Goal: Task Accomplishment & Management: Complete application form

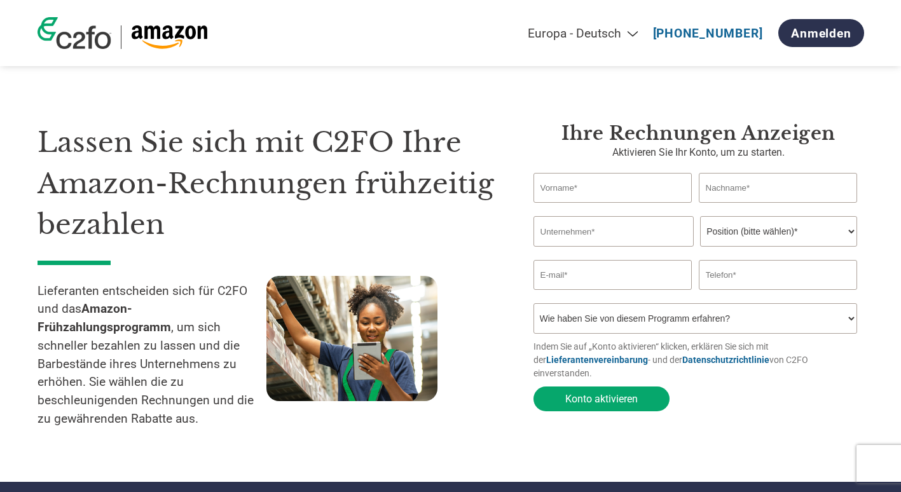
scroll to position [1, 0]
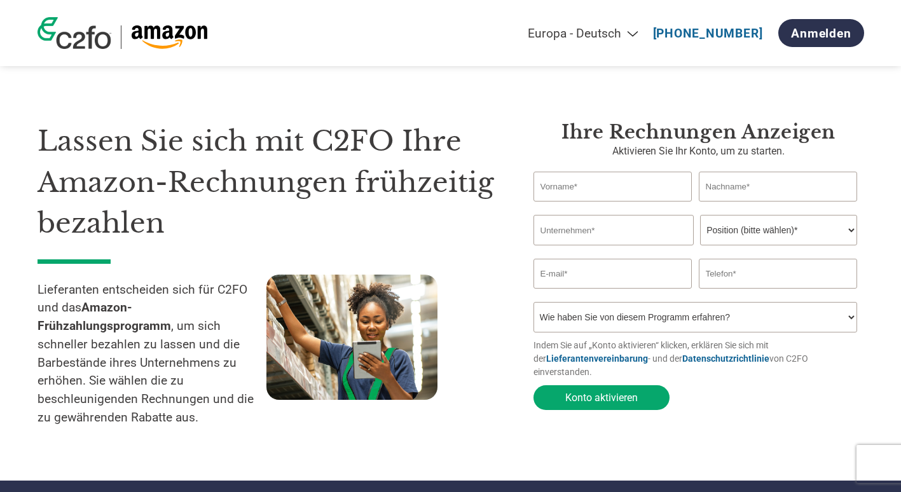
click at [592, 27] on select "Americas - English Américas - Español Américas - Português Amériques - Français…" at bounding box center [499, 33] width 295 height 15
select select "en-US"
click at [468, 26] on select "Americas - English Américas - Español Américas - Português Amériques - Français…" at bounding box center [499, 33] width 295 height 15
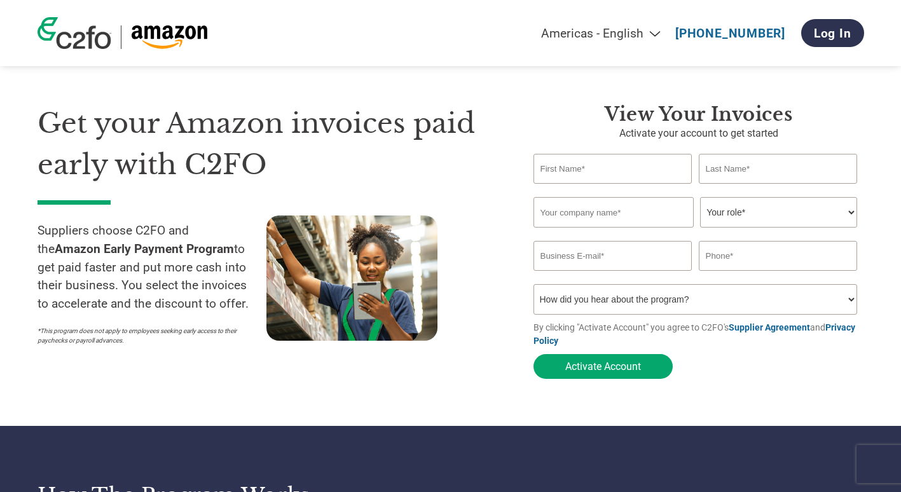
scroll to position [20, 0]
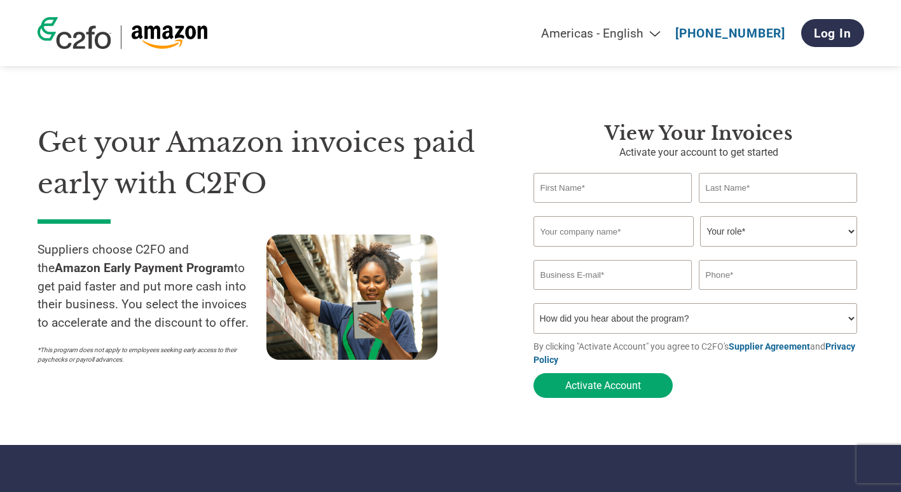
click at [583, 190] on input "text" at bounding box center [613, 188] width 159 height 30
type input "Ned"
click at [721, 186] on input "text" at bounding box center [778, 188] width 159 height 30
type input "Greville Williams"
click at [601, 235] on input "text" at bounding box center [614, 231] width 160 height 31
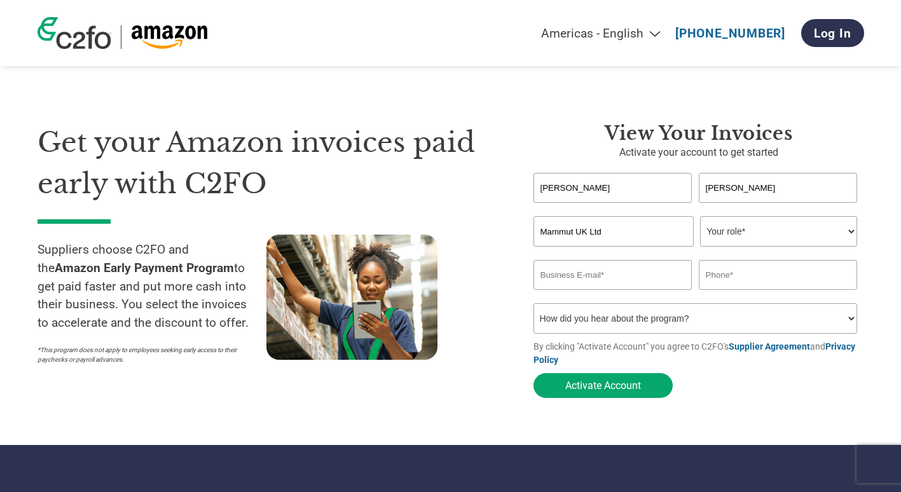
type input "Mammut UK Ltd"
click at [801, 232] on select "Your role* CFO Controller Credit Manager Finance Director Treasurer CEO Preside…" at bounding box center [778, 231] width 157 height 31
select select "CONTROLLER"
click at [700, 217] on select "Your role* CFO Controller Credit Manager Finance Director Treasurer CEO Preside…" at bounding box center [778, 231] width 157 height 31
click at [612, 275] on input "email" at bounding box center [613, 275] width 159 height 30
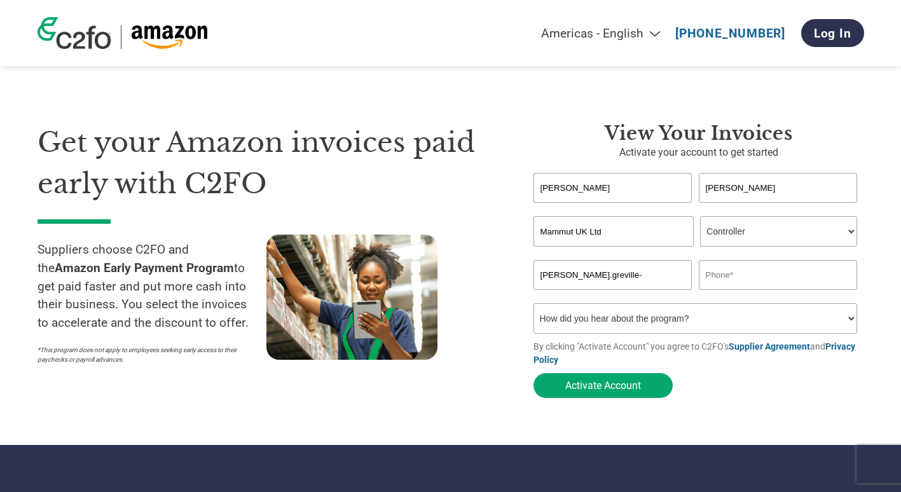
type input "ned.greville-williams@mammut.com"
type input "07739063721"
click at [665, 323] on select "How did you hear about the program? Received a letter Email Social Media Online…" at bounding box center [696, 318] width 324 height 31
select select "Email"
click at [534, 307] on select "How did you hear about the program? Received a letter Email Social Media Online…" at bounding box center [696, 318] width 324 height 31
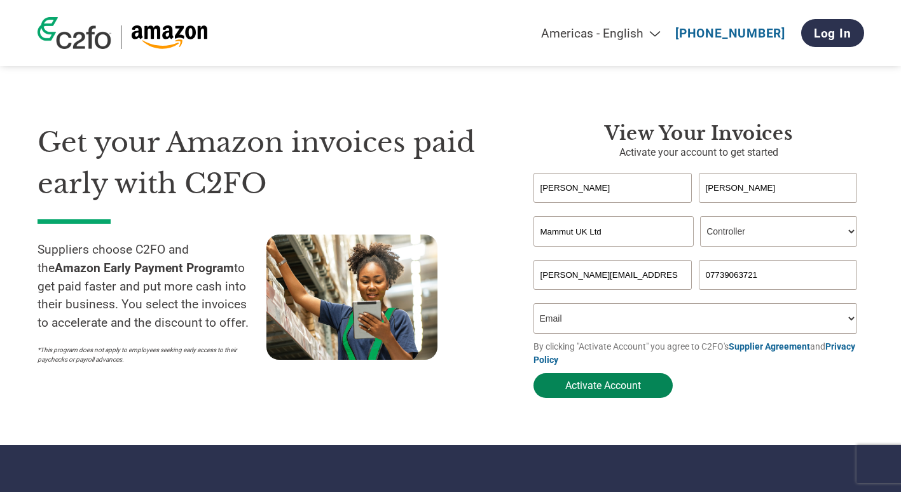
click at [579, 392] on button "Activate Account" at bounding box center [603, 385] width 139 height 25
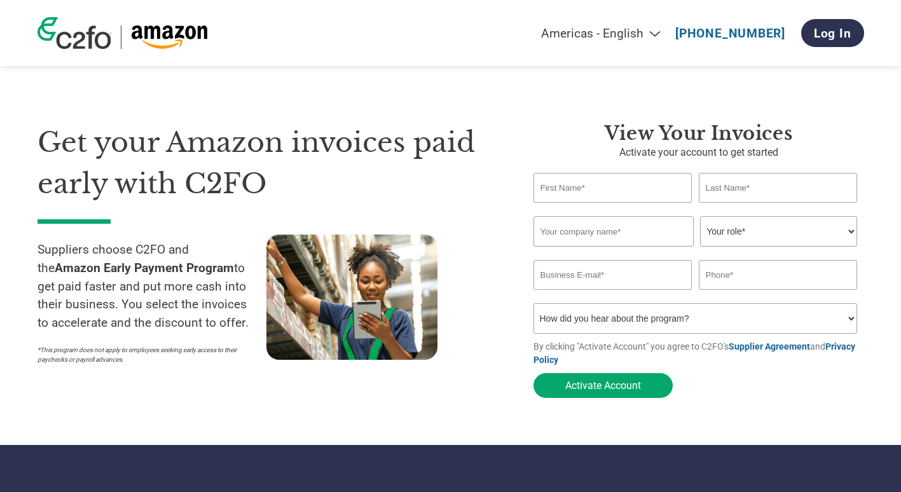
type input "[PERSON_NAME][EMAIL_ADDRESS][PERSON_NAME][DOMAIN_NAME]"
type input "[PHONE_NUMBER]"
click at [570, 182] on input "text" at bounding box center [613, 188] width 159 height 30
type input "Ned"
click at [710, 181] on input "text" at bounding box center [778, 188] width 159 height 30
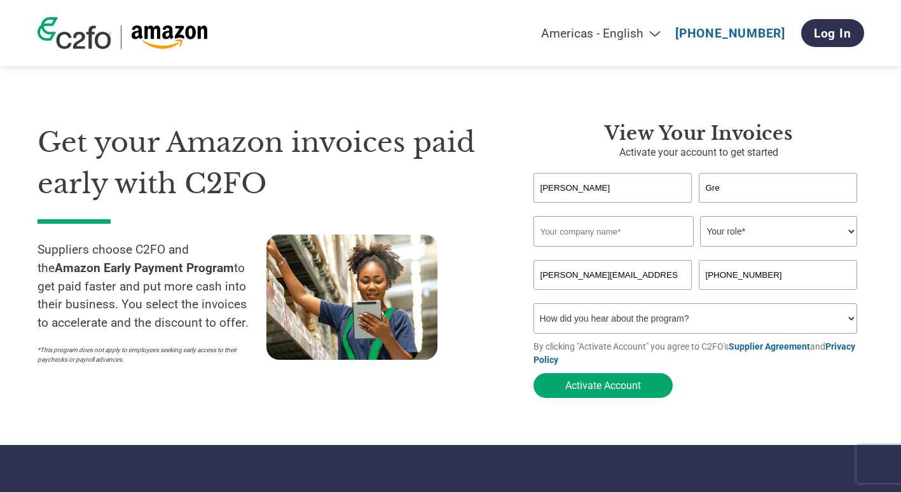
type input "Greville Williams"
type input "Mammut UK Ltd"
click at [731, 235] on select "Your role* CFO Controller Credit Manager Finance Director Treasurer CEO Preside…" at bounding box center [778, 231] width 157 height 31
select select "CONTROLLER"
click at [700, 217] on select "Your role* CFO Controller Credit Manager Finance Director Treasurer CEO Preside…" at bounding box center [778, 231] width 157 height 31
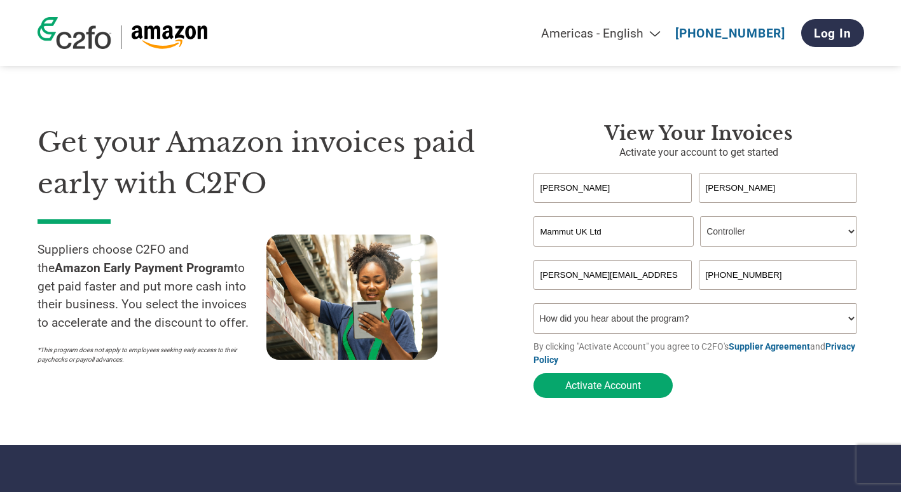
click at [677, 322] on select "How did you hear about the program? Received a letter Email Social Media Online…" at bounding box center [696, 318] width 324 height 31
select select "Email"
click at [534, 307] on select "How did you hear about the program? Received a letter Email Social Media Online…" at bounding box center [696, 318] width 324 height 31
click at [765, 282] on input "+44.162.550.8218" at bounding box center [778, 275] width 159 height 30
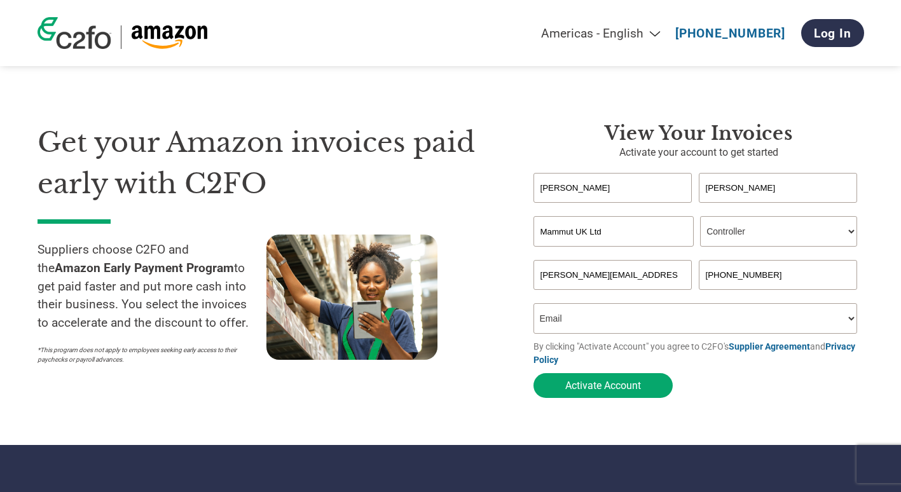
type input "+"
type input "+447739063721"
click at [752, 402] on form "Ned Greville Williams Invalid first name or first name is too long Invalid last…" at bounding box center [699, 288] width 331 height 231
click at [628, 324] on select "How did you hear about the program? Received a letter Email Social Media Online…" at bounding box center [696, 318] width 324 height 31
click at [534, 307] on select "How did you hear about the program? Received a letter Email Social Media Online…" at bounding box center [696, 318] width 324 height 31
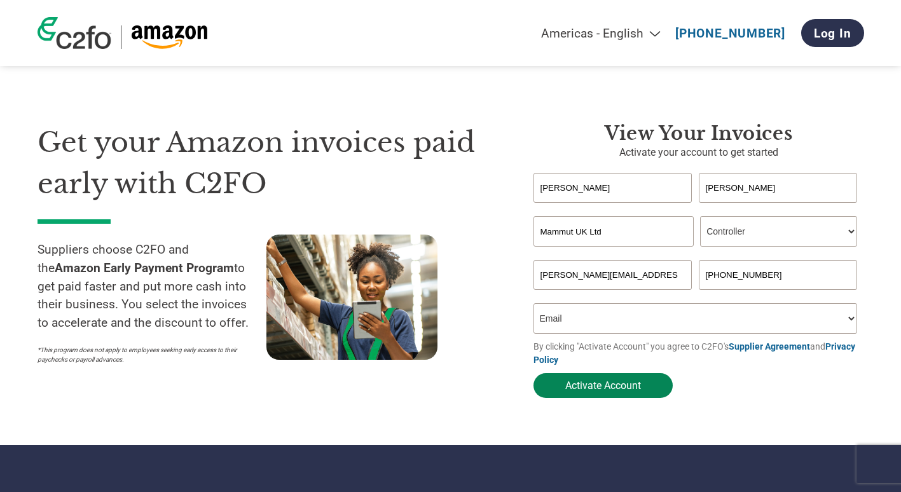
click at [569, 387] on button "Activate Account" at bounding box center [603, 385] width 139 height 25
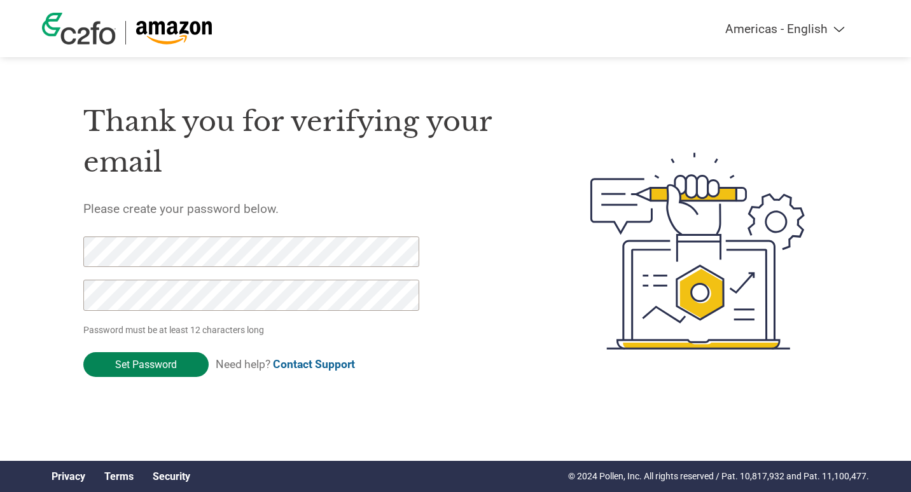
click at [149, 362] on input "Set Password" at bounding box center [145, 364] width 125 height 25
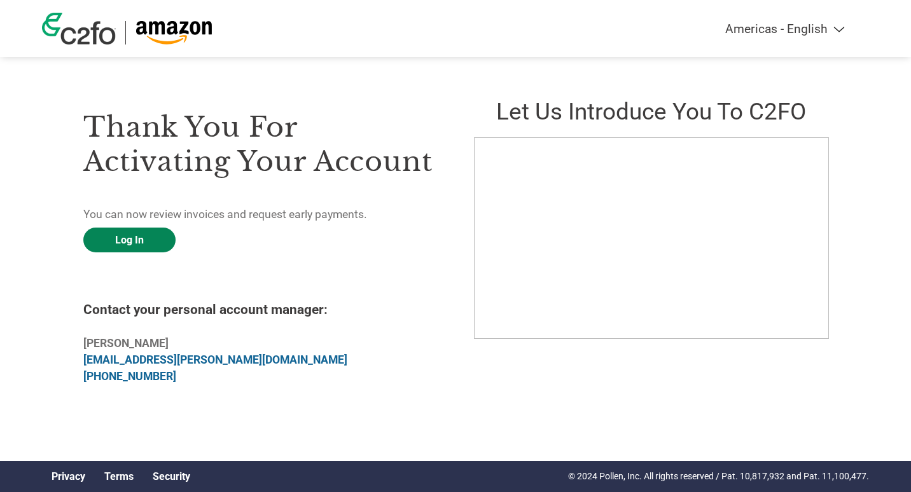
click at [137, 239] on link "Log In" at bounding box center [129, 240] width 92 height 25
